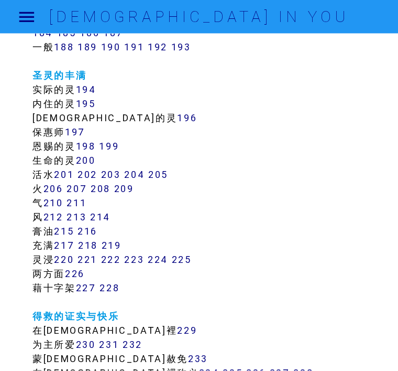
scroll to position [932, 0]
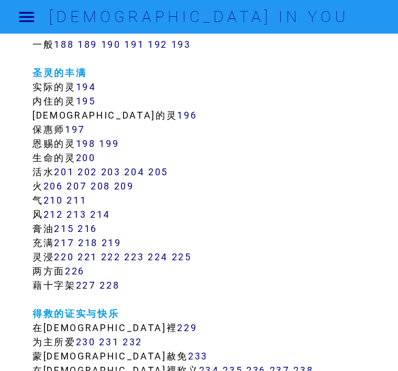
click at [87, 170] on link "202" at bounding box center [88, 172] width 20 height 12
click at [69, 166] on link "201" at bounding box center [64, 172] width 20 height 12
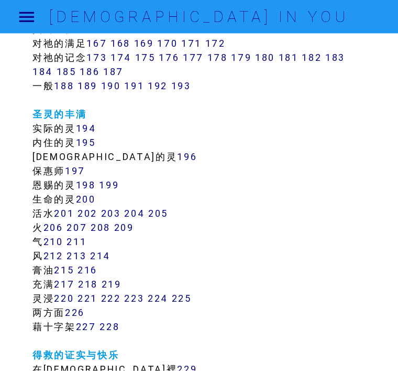
scroll to position [891, 0]
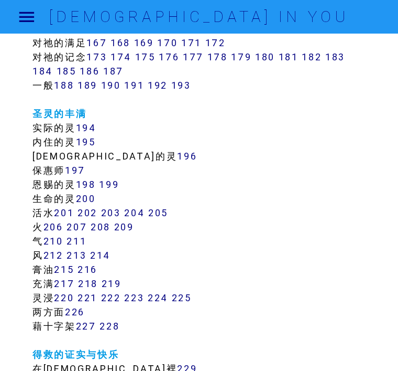
click at [116, 212] on link "203" at bounding box center [111, 213] width 20 height 12
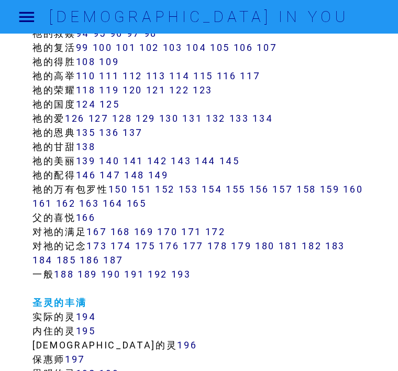
scroll to position [701, 0]
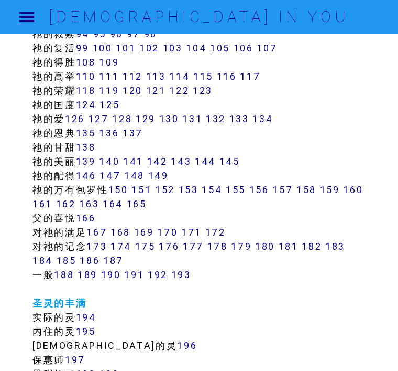
click at [222, 186] on link "154" at bounding box center [212, 189] width 20 height 12
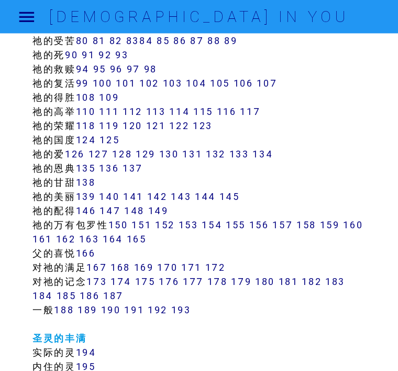
scroll to position [668, 0]
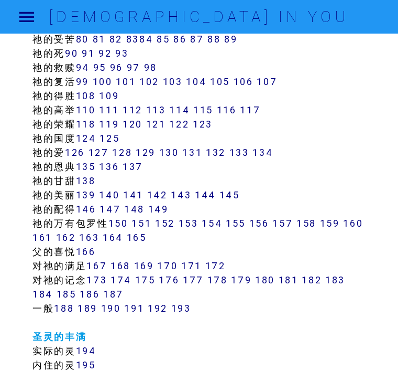
click at [228, 280] on link "178" at bounding box center [218, 280] width 20 height 12
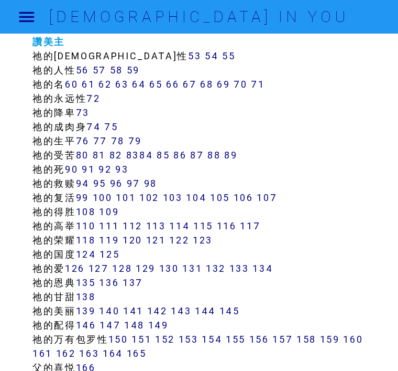
scroll to position [552, 0]
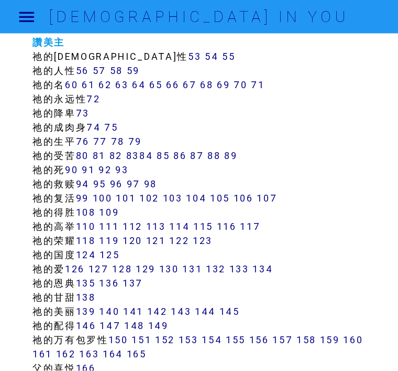
click at [252, 197] on link "106" at bounding box center [244, 198] width 20 height 12
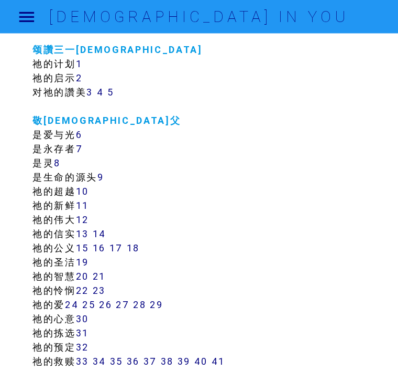
scroll to position [189, 0]
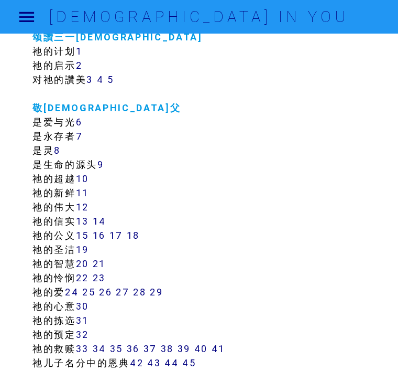
click at [95, 289] on link "25" at bounding box center [88, 292] width 13 height 12
